Goal: Transaction & Acquisition: Purchase product/service

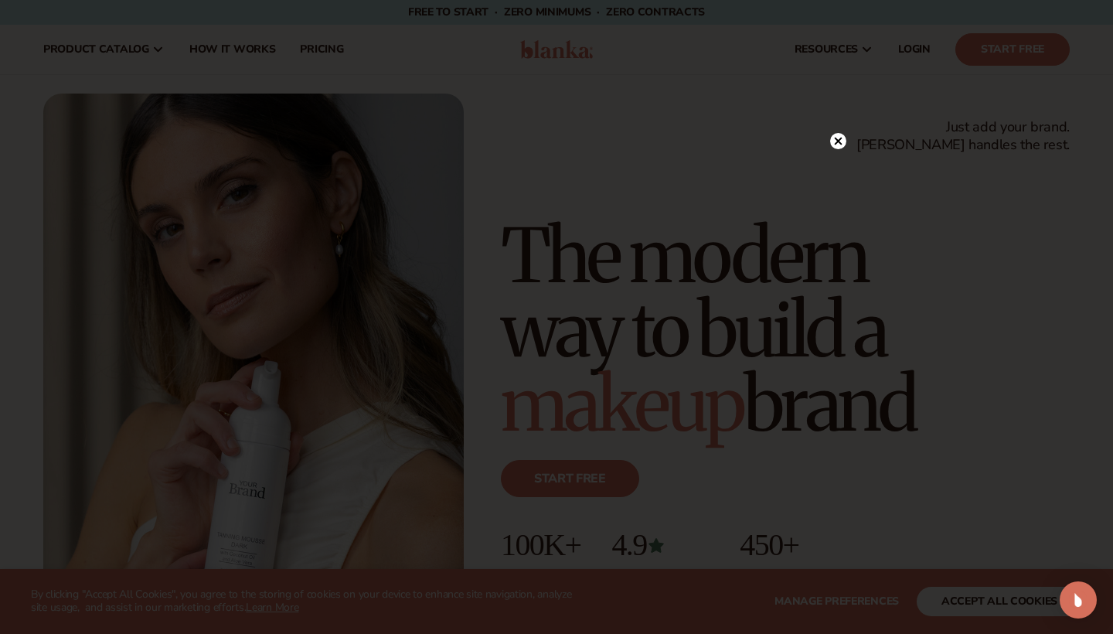
click at [837, 145] on circle at bounding box center [838, 141] width 16 height 16
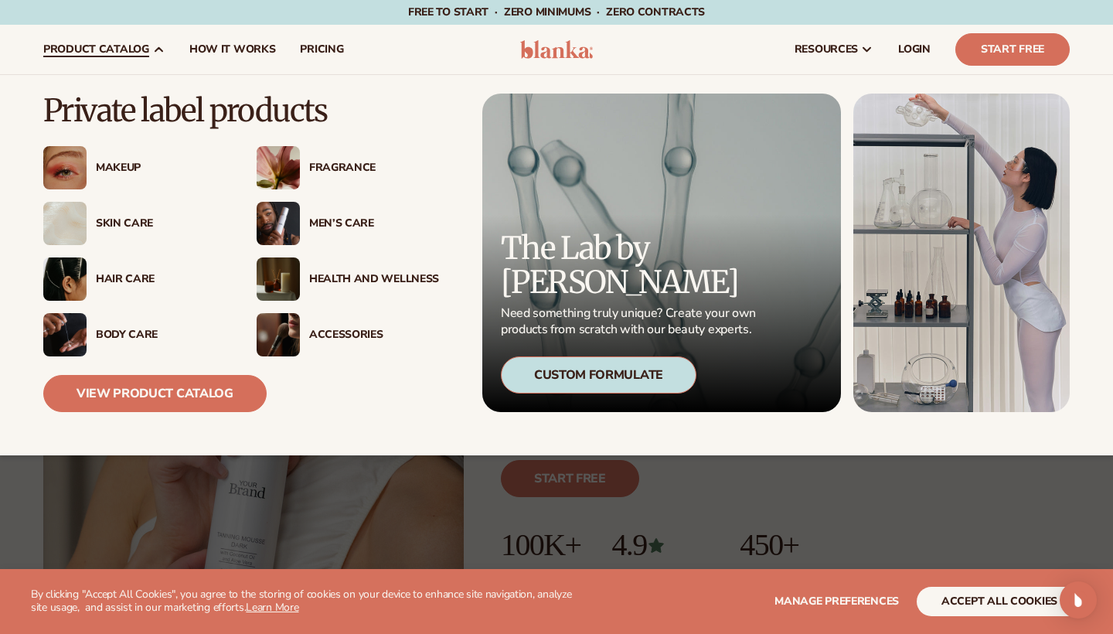
click at [118, 168] on div "Makeup" at bounding box center [161, 168] width 130 height 13
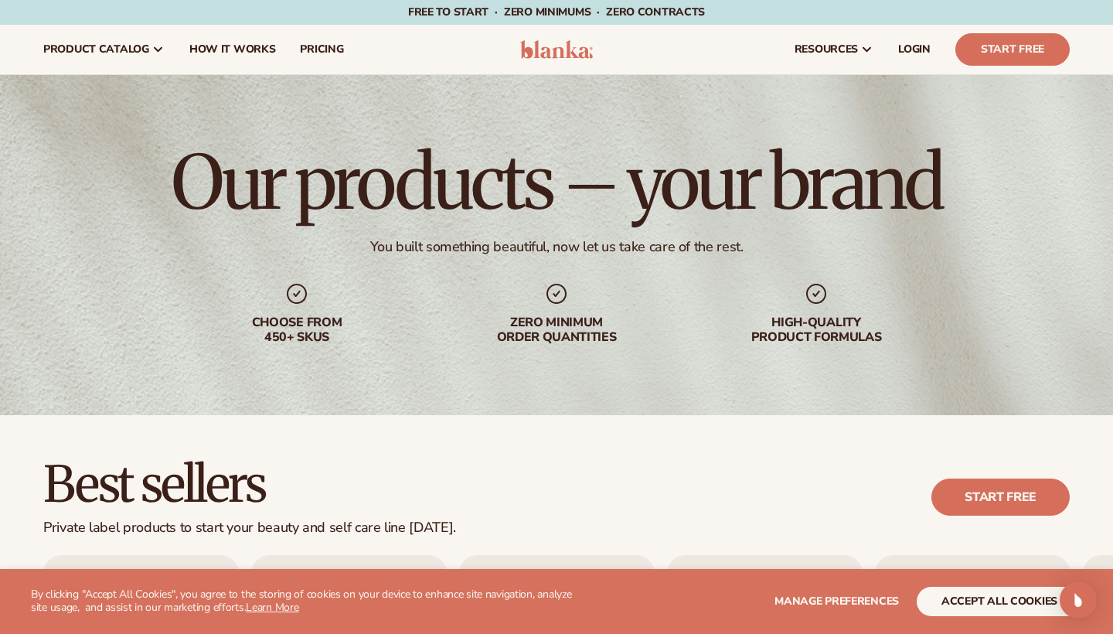
scroll to position [399, 0]
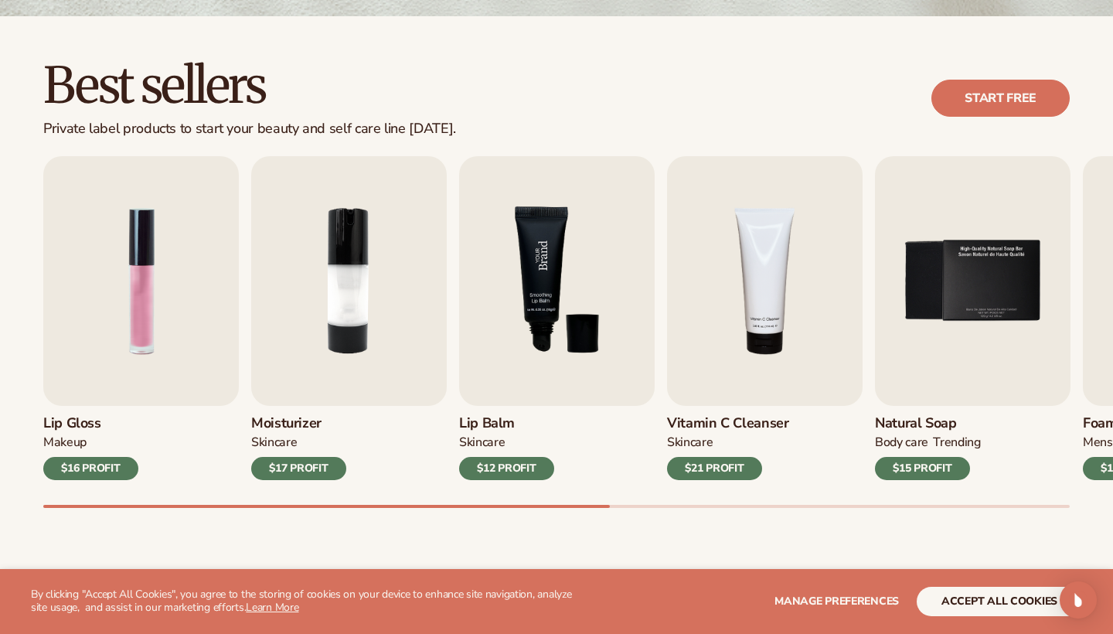
click at [523, 275] on img "3 / 9" at bounding box center [557, 281] width 196 height 250
click at [580, 379] on img "3 / 9" at bounding box center [557, 281] width 196 height 250
click at [512, 467] on div "$12 PROFIT" at bounding box center [506, 468] width 95 height 23
click at [541, 278] on img "3 / 9" at bounding box center [557, 281] width 196 height 250
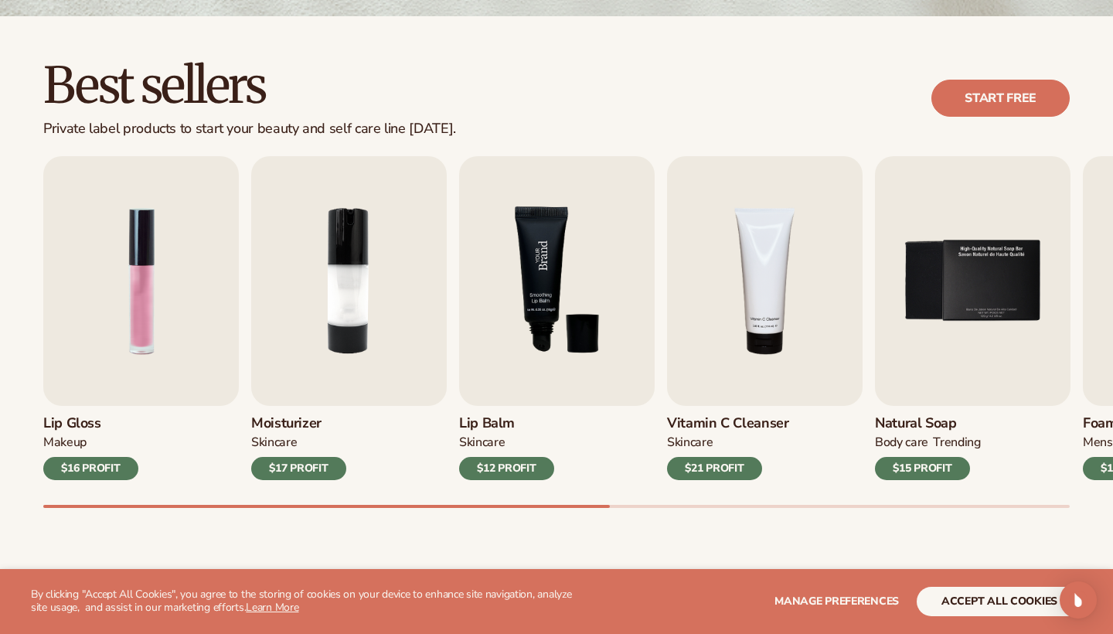
click at [541, 278] on img "3 / 9" at bounding box center [557, 281] width 196 height 250
